Goal: Information Seeking & Learning: Learn about a topic

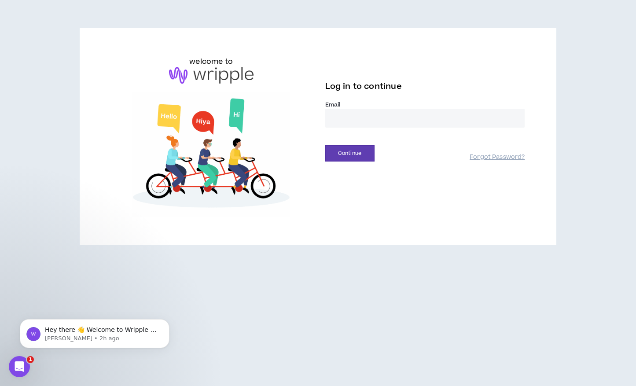
click at [397, 119] on input "email" at bounding box center [425, 118] width 200 height 19
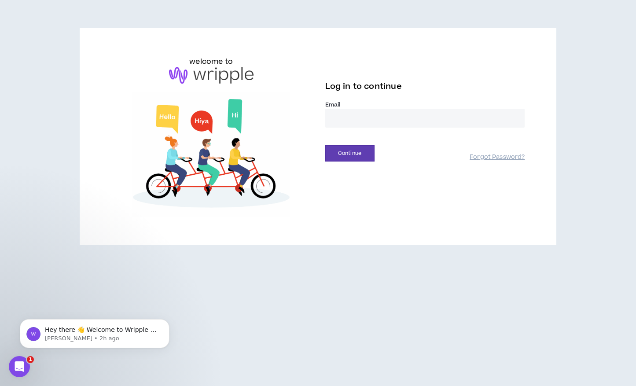
type input "**********"
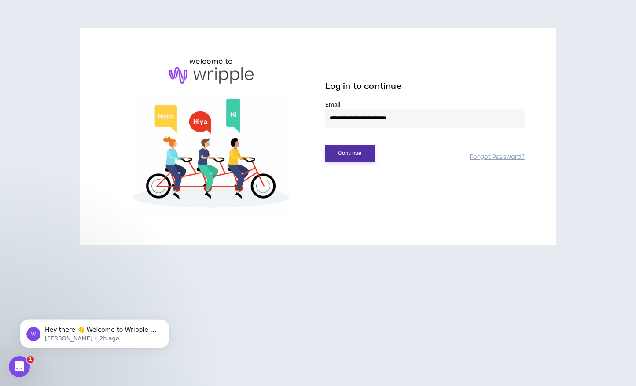
click at [367, 151] on button "Continue" at bounding box center [349, 153] width 49 height 16
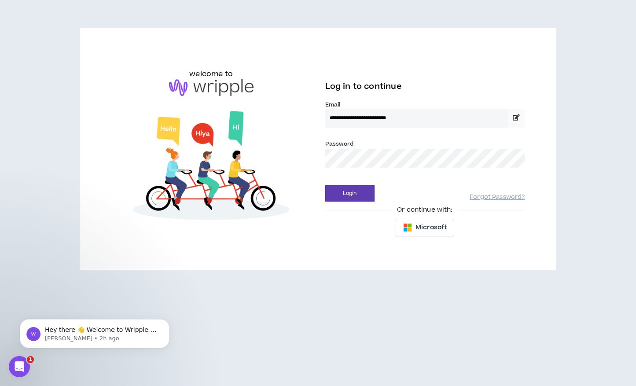
click at [325, 185] on button "Login" at bounding box center [349, 193] width 49 height 16
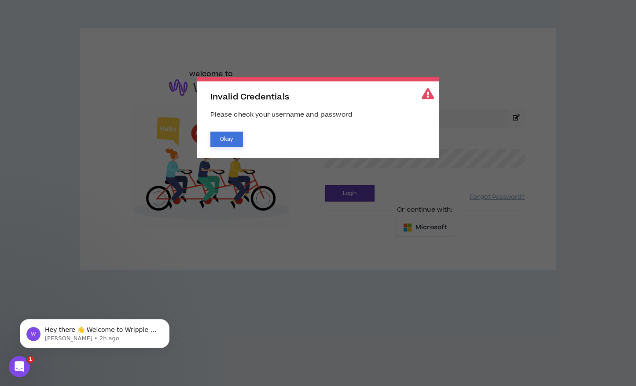
click at [216, 141] on button "Okay" at bounding box center [226, 139] width 33 height 15
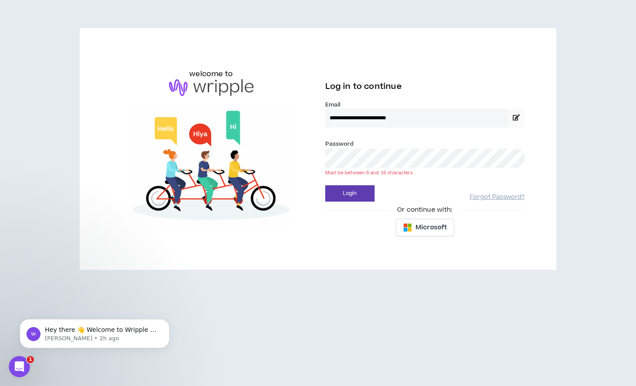
click at [325, 185] on button "Login" at bounding box center [349, 193] width 49 height 16
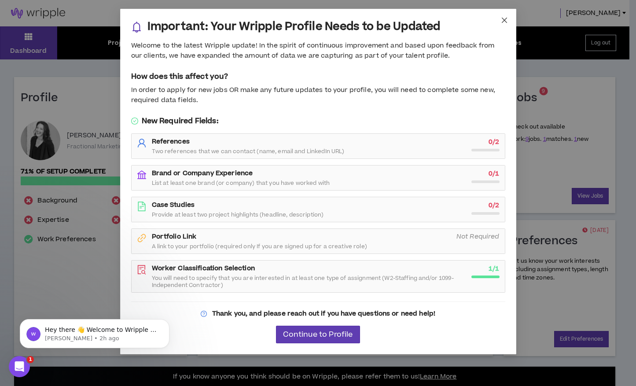
click at [510, 21] on span "Close" at bounding box center [505, 21] width 24 height 24
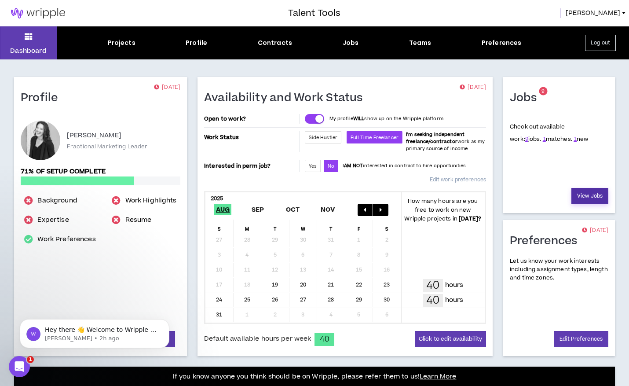
click at [597, 199] on link "View Jobs" at bounding box center [590, 196] width 37 height 16
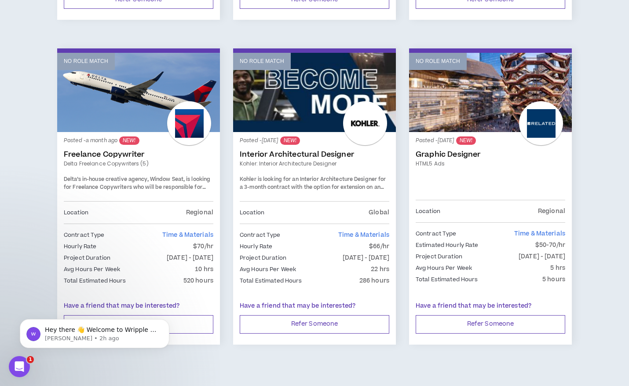
scroll to position [763, 0]
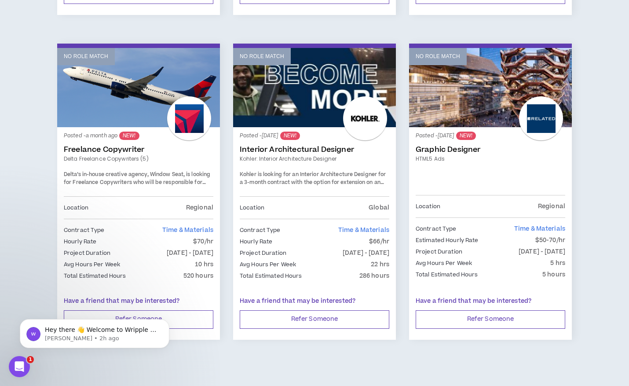
drag, startPoint x: 85, startPoint y: 177, endPoint x: 206, endPoint y: 184, distance: 121.7
click at [206, 184] on div "Delta’s in-house creative agency, Window Seat, is looking for Freelance Copywri…" at bounding box center [139, 178] width 150 height 15
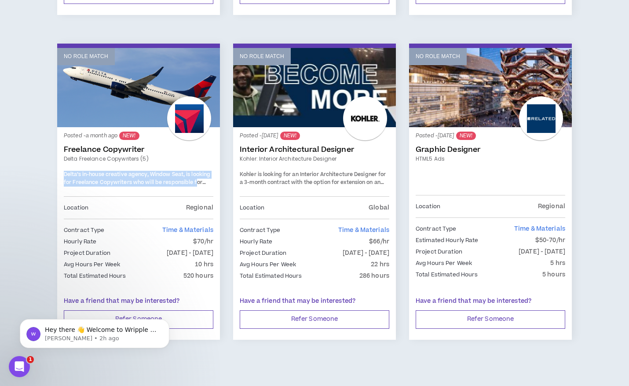
drag, startPoint x: 183, startPoint y: 184, endPoint x: 63, endPoint y: 175, distance: 120.5
click at [63, 175] on div "Posted - a month ago NEW! Freelance Copywriter Delta Freelance Copywriters (5) …" at bounding box center [138, 205] width 163 height 157
click at [85, 179] on span "Delta’s in-house creative agency, Window Seat, is looking for Freelance Copywri…" at bounding box center [138, 186] width 148 height 31
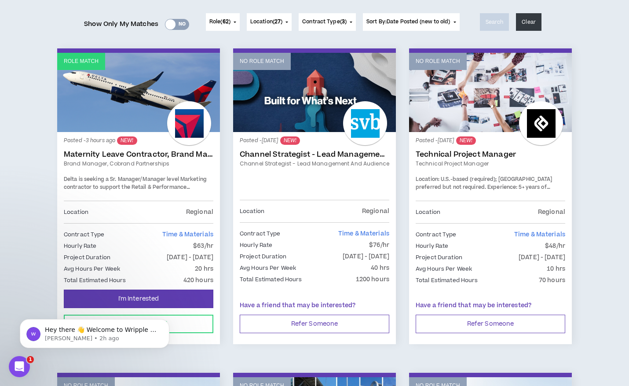
scroll to position [0, 0]
